Goal: Consume media (video, audio): Consume media (video, audio)

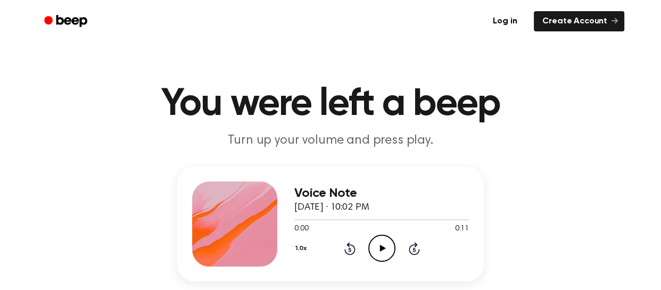
click at [386, 247] on icon "Play Audio" at bounding box center [381, 248] width 27 height 27
click at [390, 247] on icon "Play Audio" at bounding box center [381, 248] width 27 height 27
click at [392, 251] on icon "Play Audio" at bounding box center [381, 248] width 27 height 27
